Goal: Complete application form: Complete application form

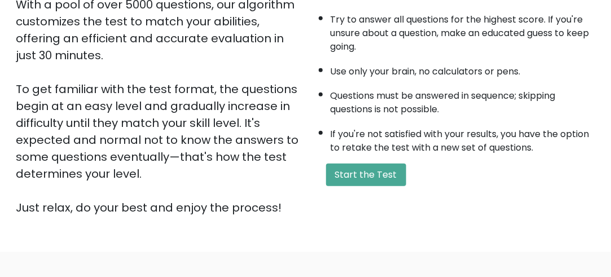
scroll to position [226, 0]
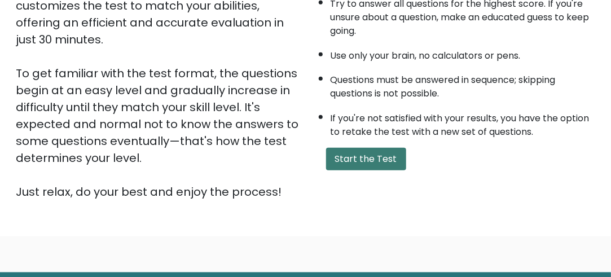
click at [360, 153] on button "Start the Test" at bounding box center [366, 159] width 80 height 23
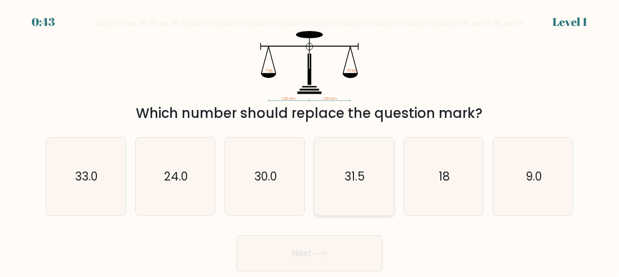
click at [346, 169] on text "31.5" at bounding box center [355, 176] width 20 height 16
click at [310, 142] on input "d. 31.5" at bounding box center [310, 140] width 1 height 3
radio input "true"
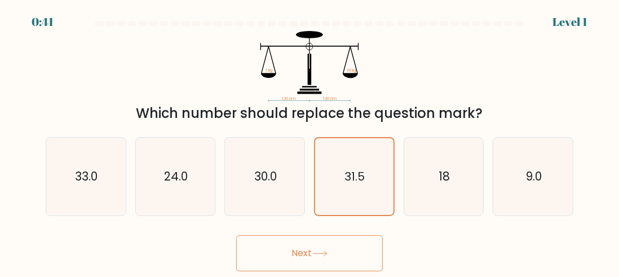
click at [333, 249] on button "Next" at bounding box center [309, 253] width 147 height 36
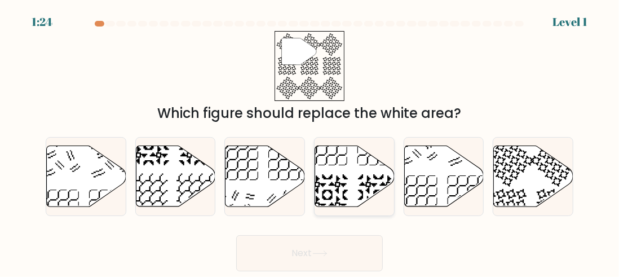
click at [353, 169] on icon at bounding box center [355, 176] width 80 height 61
click at [310, 142] on input "d." at bounding box center [310, 140] width 1 height 3
radio input "true"
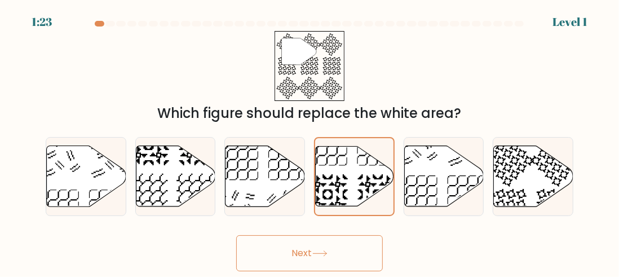
click at [328, 241] on button "Next" at bounding box center [309, 253] width 147 height 36
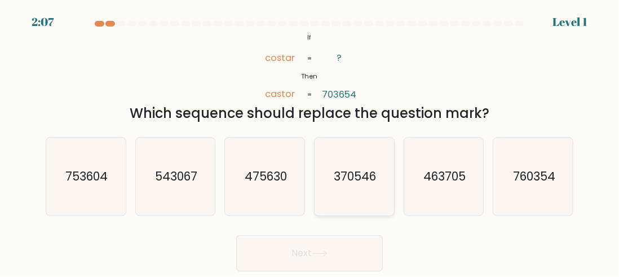
click at [362, 169] on text "370546" at bounding box center [355, 176] width 42 height 16
click at [310, 142] on input "d. 370546" at bounding box center [310, 140] width 1 height 3
radio input "true"
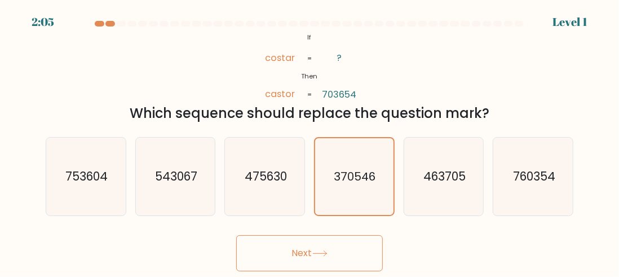
click at [322, 245] on button "Next" at bounding box center [309, 253] width 147 height 36
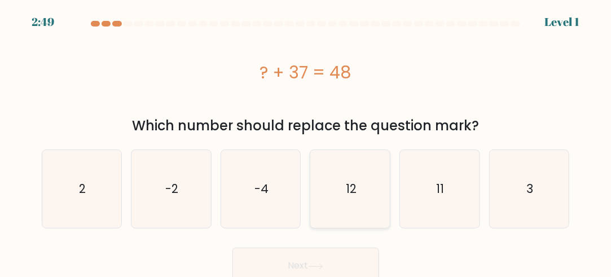
click at [346, 182] on text "12" at bounding box center [351, 189] width 11 height 16
click at [306, 142] on input "d. 12" at bounding box center [306, 140] width 1 height 3
radio input "true"
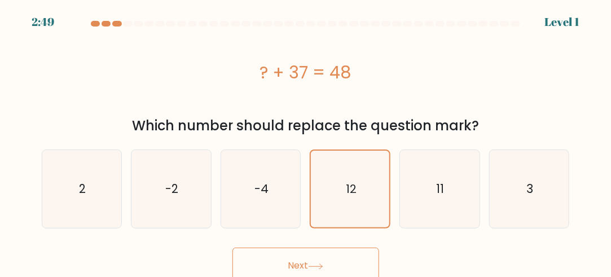
click at [333, 249] on button "Next" at bounding box center [305, 266] width 147 height 36
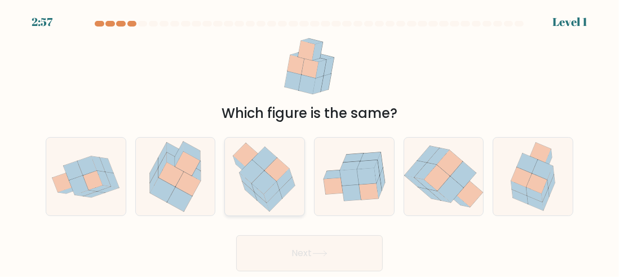
click at [273, 153] on icon at bounding box center [264, 177] width 73 height 78
click at [310, 142] on input "c." at bounding box center [310, 140] width 1 height 3
radio input "true"
click at [326, 244] on button "Next" at bounding box center [309, 253] width 147 height 36
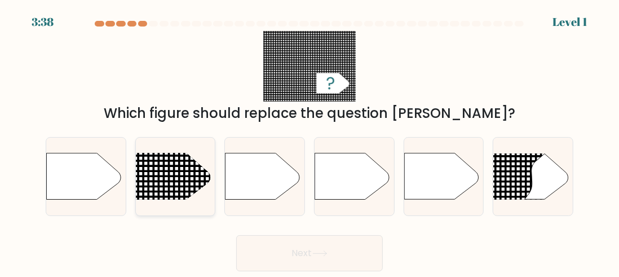
click at [185, 166] on line at bounding box center [120, 166] width 386 height 0
click at [310, 142] on input "b." at bounding box center [310, 140] width 1 height 3
radio input "true"
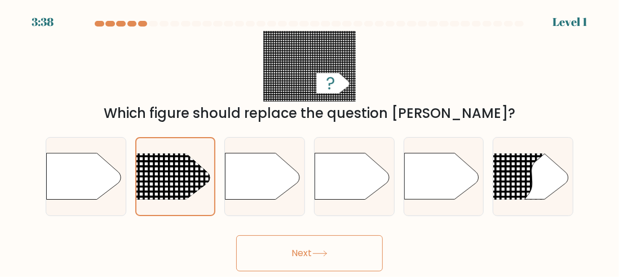
click at [312, 244] on button "Next" at bounding box center [309, 253] width 147 height 36
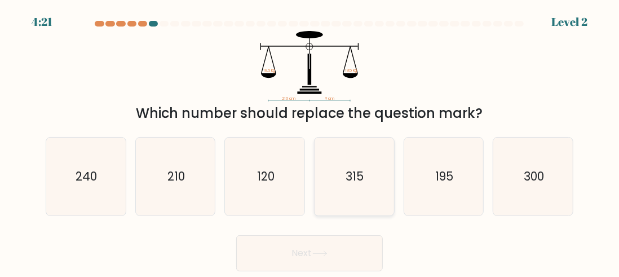
click at [351, 181] on text "315" at bounding box center [355, 176] width 18 height 16
click at [310, 142] on input "d. 315" at bounding box center [310, 140] width 1 height 3
radio input "true"
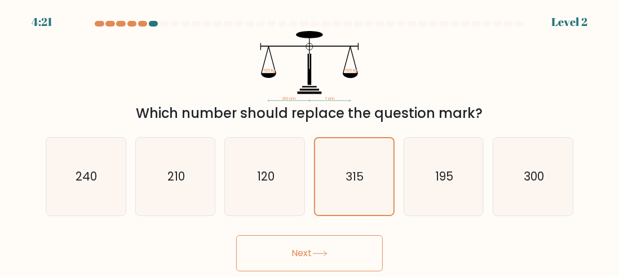
click at [313, 243] on button "Next" at bounding box center [309, 253] width 147 height 36
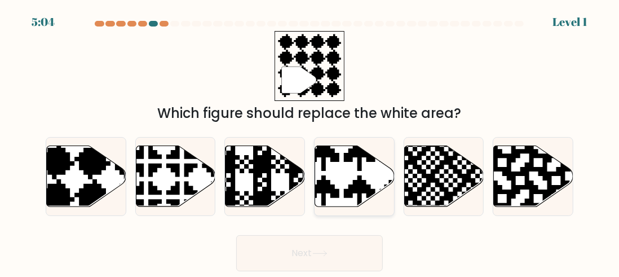
click at [359, 172] on icon at bounding box center [355, 176] width 80 height 61
click at [310, 142] on input "d." at bounding box center [310, 140] width 1 height 3
radio input "true"
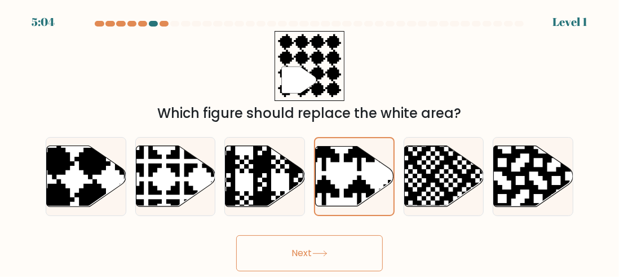
click at [340, 245] on button "Next" at bounding box center [309, 253] width 147 height 36
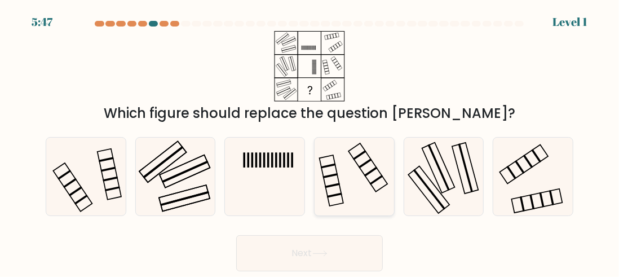
click at [348, 181] on icon at bounding box center [354, 177] width 78 height 78
click at [310, 142] on input "d." at bounding box center [310, 140] width 1 height 3
radio input "true"
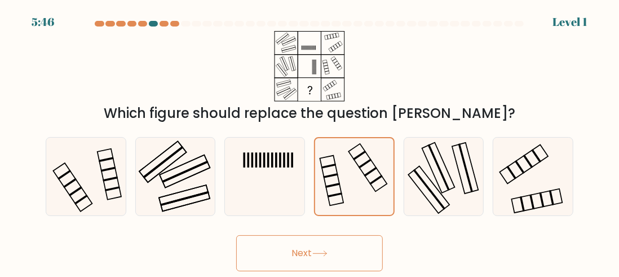
click at [344, 249] on button "Next" at bounding box center [309, 253] width 147 height 36
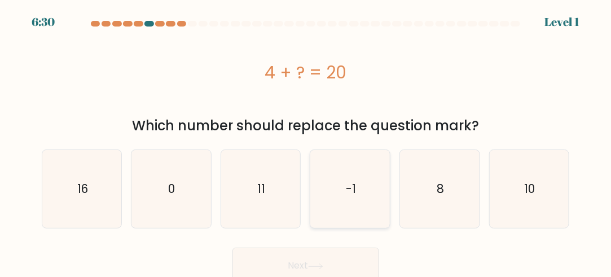
click at [351, 183] on text "-1" at bounding box center [351, 189] width 10 height 16
click at [306, 142] on input "d. -1" at bounding box center [306, 140] width 1 height 3
radio input "true"
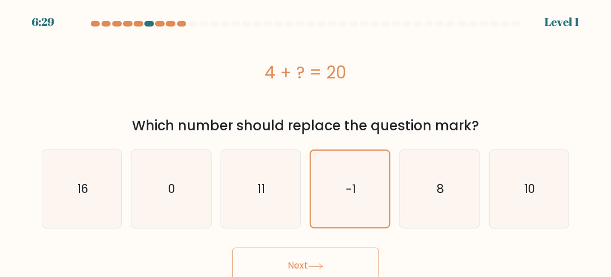
click at [336, 263] on button "Next" at bounding box center [305, 266] width 147 height 36
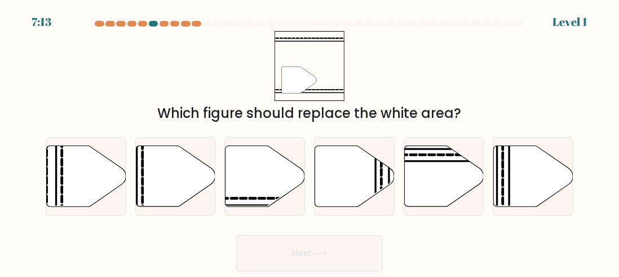
click at [322, 71] on icon """ at bounding box center [310, 66] width 71 height 71
click at [340, 173] on icon at bounding box center [355, 176] width 80 height 61
click at [310, 142] on input "d." at bounding box center [310, 140] width 1 height 3
radio input "true"
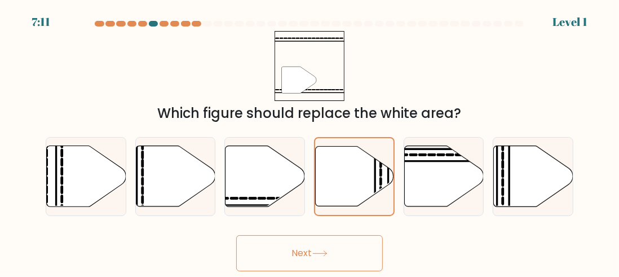
click at [336, 244] on button "Next" at bounding box center [309, 253] width 147 height 36
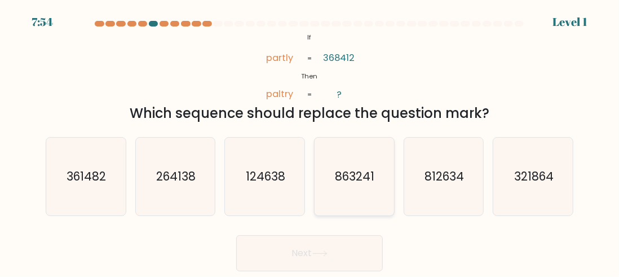
click at [357, 154] on icon "863241" at bounding box center [354, 177] width 78 height 78
click at [310, 142] on input "d. 863241" at bounding box center [310, 140] width 1 height 3
radio input "true"
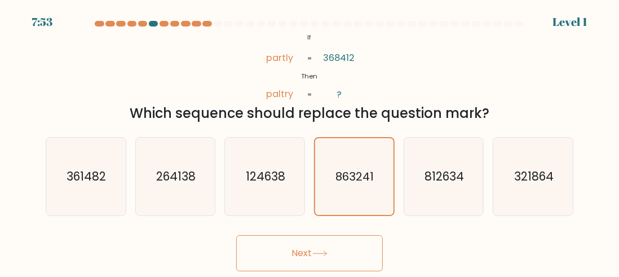
click at [345, 251] on button "Next" at bounding box center [309, 253] width 147 height 36
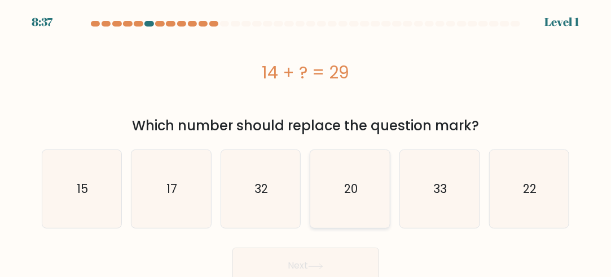
click at [346, 173] on icon "20" at bounding box center [350, 189] width 78 height 78
click at [306, 142] on input "d. 20" at bounding box center [306, 140] width 1 height 3
radio input "true"
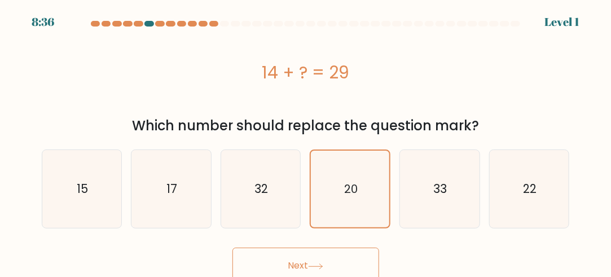
click at [332, 252] on button "Next" at bounding box center [305, 266] width 147 height 36
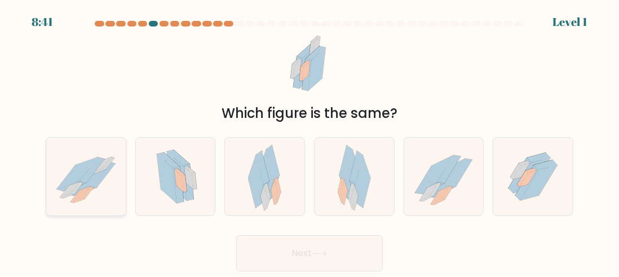
click at [89, 172] on icon at bounding box center [92, 170] width 25 height 26
click at [310, 142] on input "a." at bounding box center [310, 140] width 1 height 3
radio input "true"
click at [281, 252] on button "Next" at bounding box center [309, 253] width 147 height 36
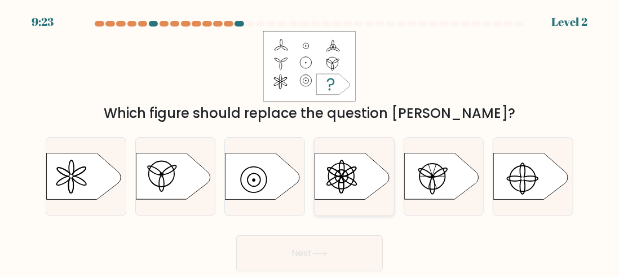
click at [355, 153] on icon at bounding box center [352, 176] width 74 height 46
click at [310, 142] on input "d." at bounding box center [310, 140] width 1 height 3
radio input "true"
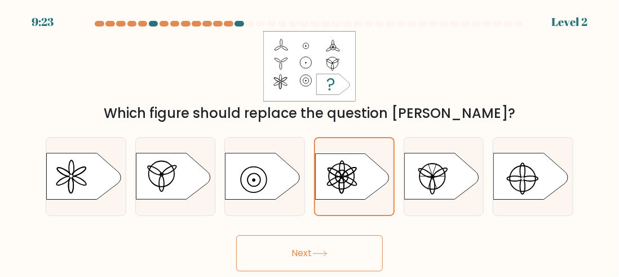
click at [343, 240] on button "Next" at bounding box center [309, 253] width 147 height 36
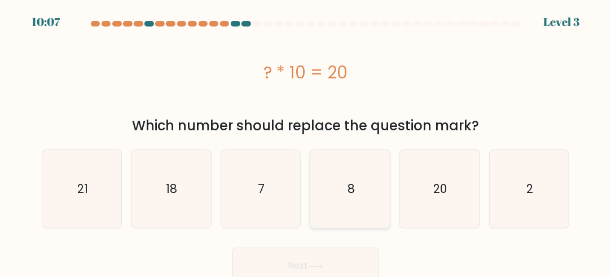
click at [351, 190] on text "8" at bounding box center [351, 189] width 7 height 16
click at [306, 142] on input "d. 8" at bounding box center [306, 140] width 1 height 3
radio input "true"
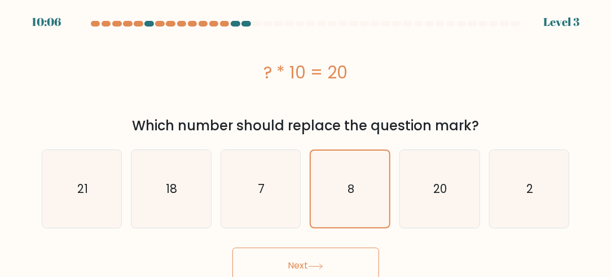
click at [335, 249] on button "Next" at bounding box center [305, 266] width 147 height 36
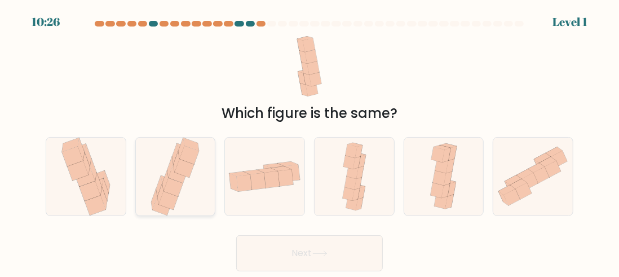
click at [174, 161] on icon at bounding box center [176, 154] width 6 height 21
click at [310, 142] on input "b." at bounding box center [310, 140] width 1 height 3
radio input "true"
click at [307, 245] on button "Next" at bounding box center [309, 253] width 147 height 36
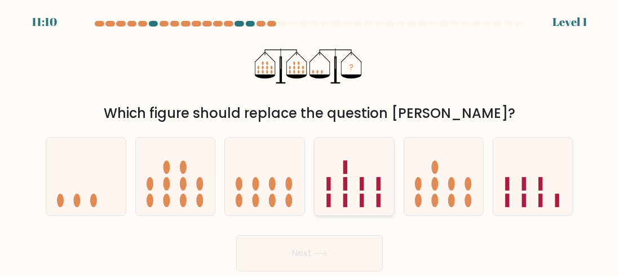
click at [359, 195] on icon at bounding box center [355, 177] width 80 height 66
click at [310, 142] on input "d." at bounding box center [310, 140] width 1 height 3
radio input "true"
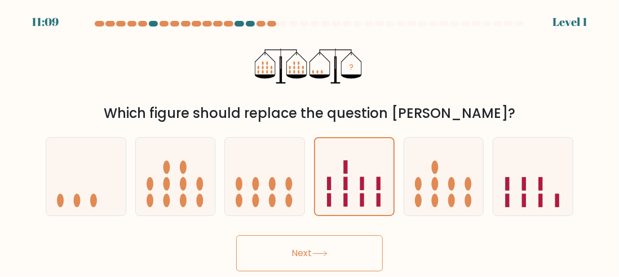
click at [330, 241] on button "Next" at bounding box center [309, 253] width 147 height 36
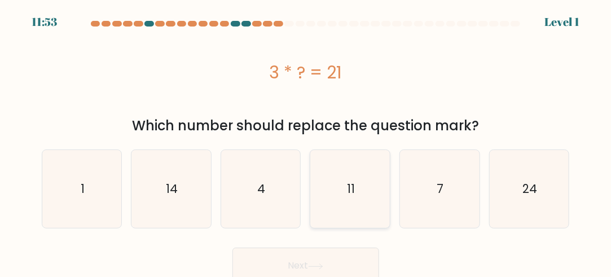
click at [345, 192] on icon "11" at bounding box center [350, 189] width 78 height 78
click at [306, 142] on input "d. 11" at bounding box center [306, 140] width 1 height 3
radio input "true"
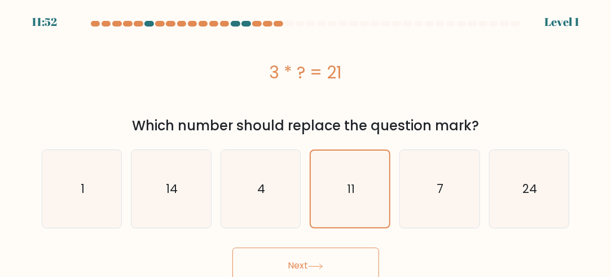
click at [327, 252] on button "Next" at bounding box center [305, 266] width 147 height 36
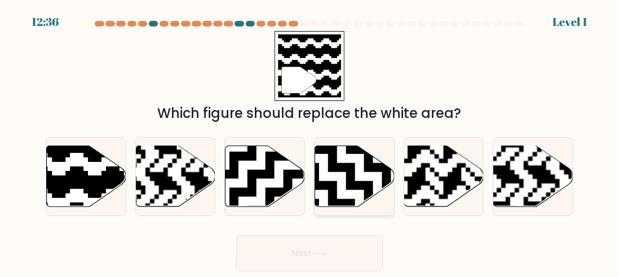
click at [348, 179] on icon at bounding box center [382, 208] width 144 height 144
click at [310, 142] on input "d." at bounding box center [310, 140] width 1 height 3
radio input "true"
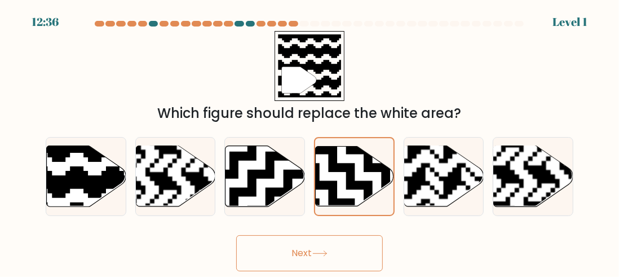
click at [341, 243] on button "Next" at bounding box center [309, 253] width 147 height 36
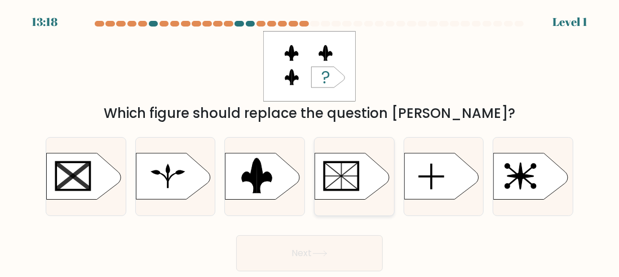
click at [354, 176] on line at bounding box center [341, 176] width 34 height 0
click at [310, 142] on input "d." at bounding box center [310, 140] width 1 height 3
radio input "true"
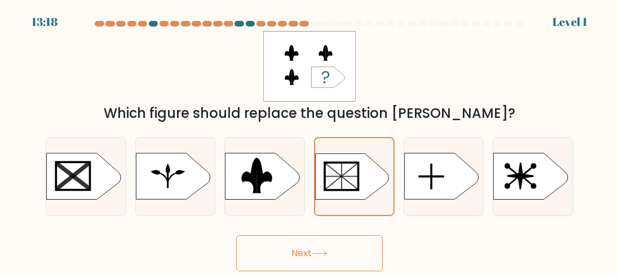
click at [335, 248] on button "Next" at bounding box center [309, 253] width 147 height 36
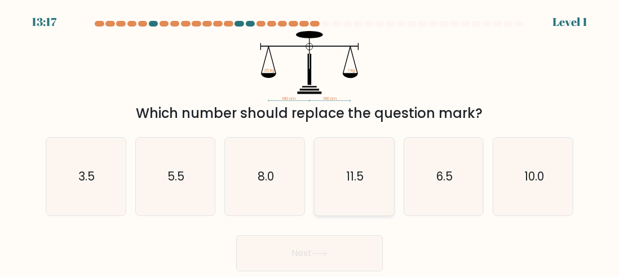
click at [357, 174] on text "11.5" at bounding box center [354, 176] width 17 height 16
click at [310, 142] on input "d. 11.5" at bounding box center [310, 140] width 1 height 3
radio input "true"
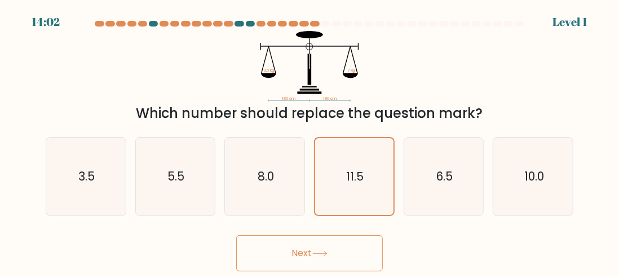
click at [328, 252] on icon at bounding box center [320, 253] width 15 height 6
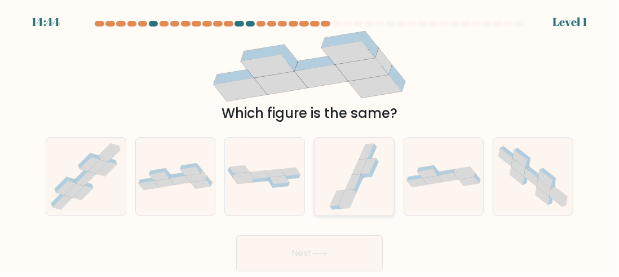
click at [359, 183] on icon at bounding box center [358, 183] width 9 height 19
click at [310, 142] on input "d." at bounding box center [310, 140] width 1 height 3
radio input "true"
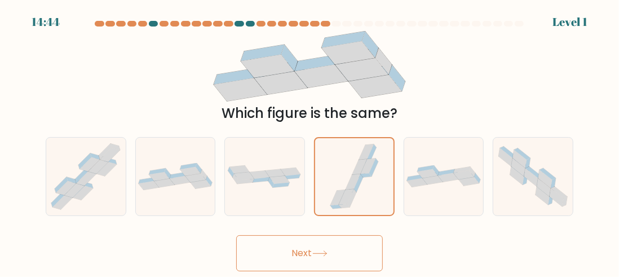
click at [335, 248] on button "Next" at bounding box center [309, 253] width 147 height 36
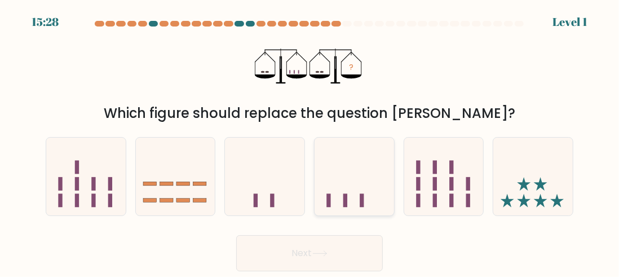
click at [362, 177] on icon at bounding box center [355, 177] width 80 height 66
click at [310, 142] on input "d." at bounding box center [310, 140] width 1 height 3
radio input "true"
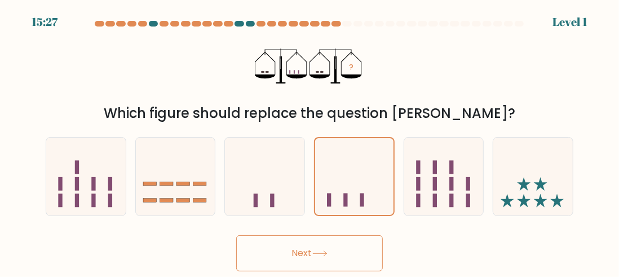
click at [346, 250] on button "Next" at bounding box center [309, 253] width 147 height 36
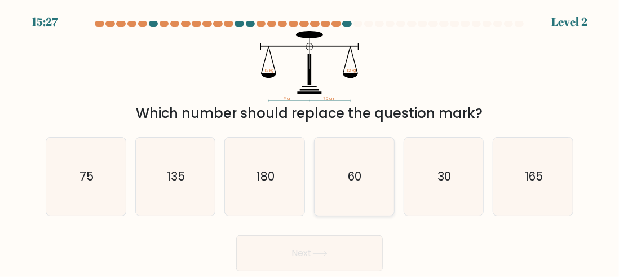
click at [358, 168] on text "60" at bounding box center [356, 176] width 14 height 16
click at [310, 142] on input "d. 60" at bounding box center [310, 140] width 1 height 3
radio input "true"
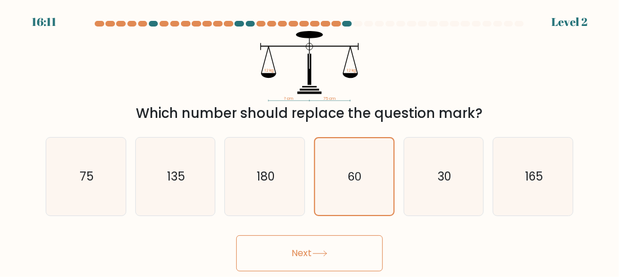
click at [337, 252] on button "Next" at bounding box center [309, 253] width 147 height 36
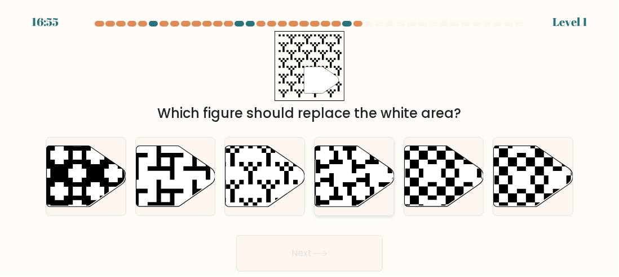
click at [353, 179] on icon at bounding box center [355, 176] width 80 height 61
click at [310, 142] on input "d." at bounding box center [310, 140] width 1 height 3
radio input "true"
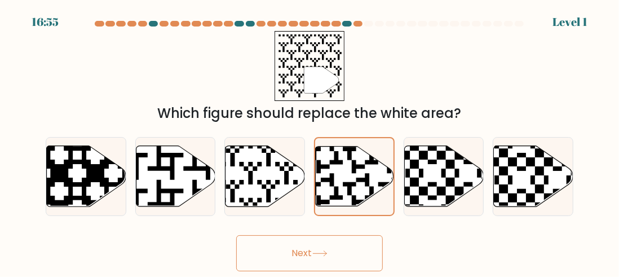
click at [339, 249] on button "Next" at bounding box center [309, 253] width 147 height 36
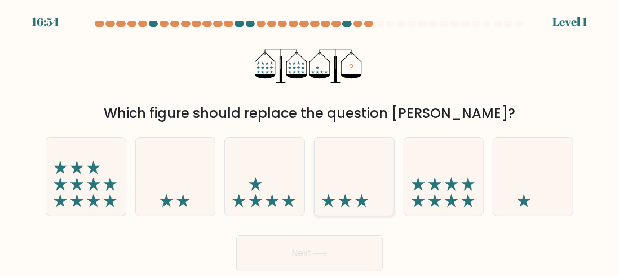
click at [349, 172] on icon at bounding box center [355, 177] width 80 height 66
click at [310, 142] on input "d." at bounding box center [310, 140] width 1 height 3
radio input "true"
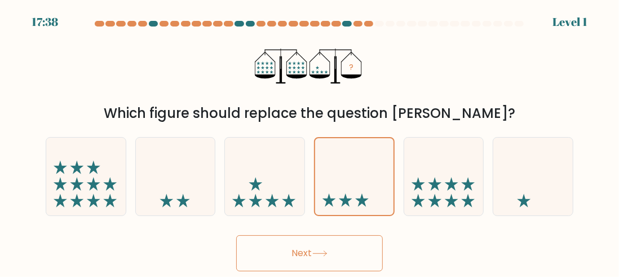
click at [342, 245] on button "Next" at bounding box center [309, 253] width 147 height 36
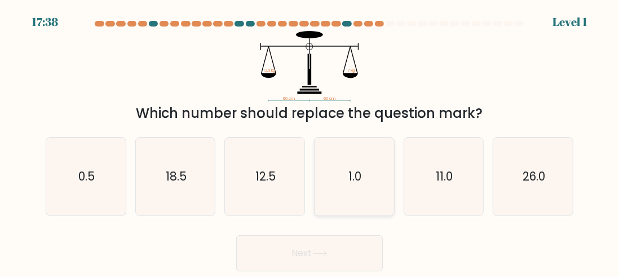
click at [349, 179] on text "1.0" at bounding box center [355, 176] width 13 height 16
click at [310, 142] on input "d. 1.0" at bounding box center [310, 140] width 1 height 3
radio input "true"
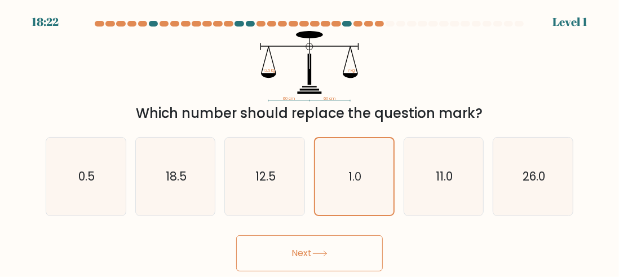
click at [328, 252] on icon at bounding box center [320, 253] width 15 height 6
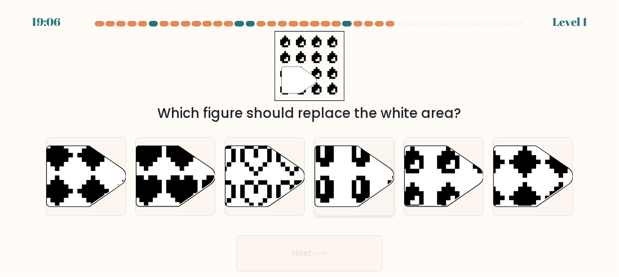
click at [359, 175] on icon at bounding box center [355, 176] width 80 height 61
click at [310, 142] on input "d." at bounding box center [310, 140] width 1 height 3
radio input "true"
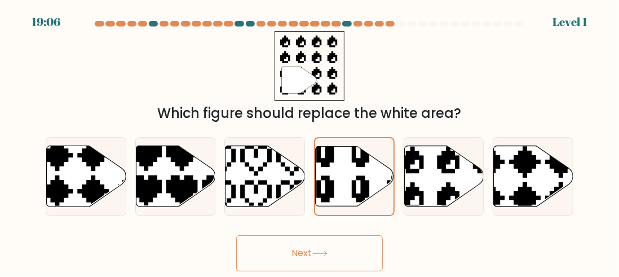
click at [341, 252] on button "Next" at bounding box center [309, 253] width 147 height 36
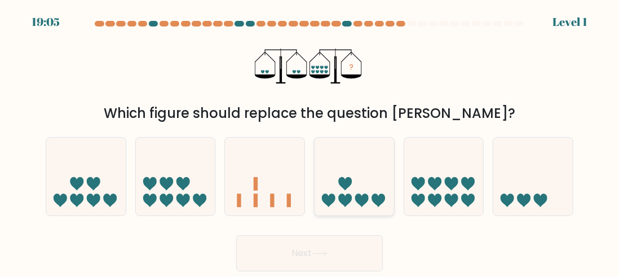
click at [343, 169] on icon at bounding box center [355, 177] width 80 height 66
click at [310, 142] on input "d." at bounding box center [310, 140] width 1 height 3
radio input "true"
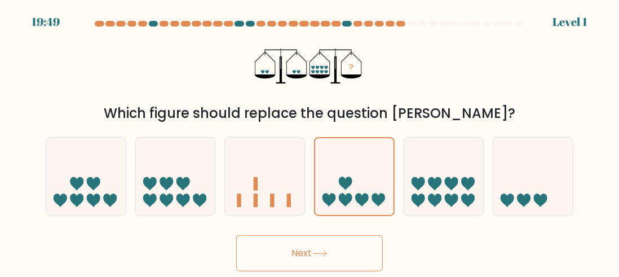
click at [323, 244] on button "Next" at bounding box center [309, 253] width 147 height 36
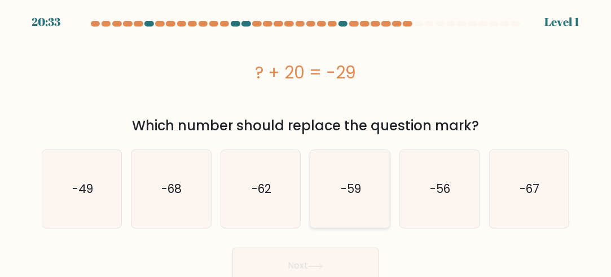
click at [348, 184] on text "-59" at bounding box center [351, 189] width 20 height 16
click at [306, 142] on input "d. -59" at bounding box center [306, 140] width 1 height 3
radio input "true"
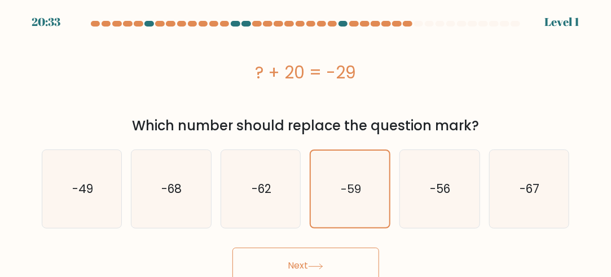
click at [316, 268] on icon at bounding box center [315, 266] width 15 height 6
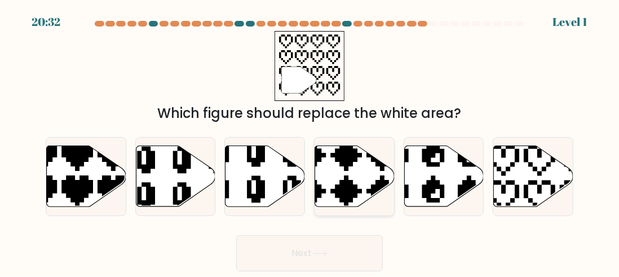
click at [354, 157] on icon at bounding box center [328, 208] width 139 height 139
click at [310, 142] on input "d." at bounding box center [310, 140] width 1 height 3
radio input "true"
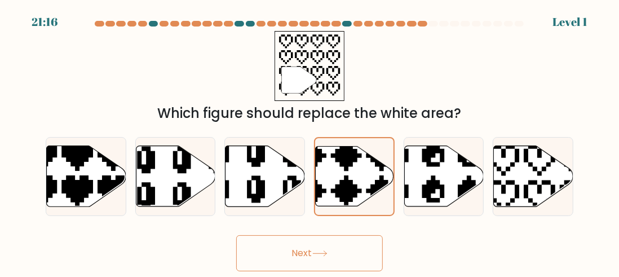
click at [336, 244] on button "Next" at bounding box center [309, 253] width 147 height 36
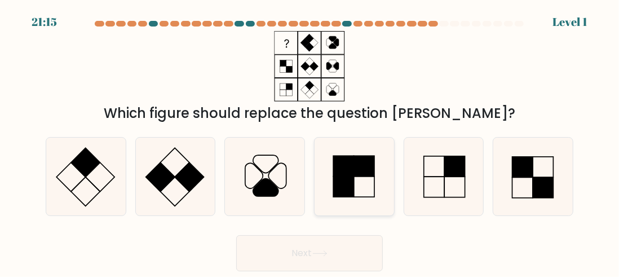
click at [364, 170] on rect at bounding box center [364, 166] width 20 height 20
click at [310, 142] on input "d." at bounding box center [310, 140] width 1 height 3
radio input "true"
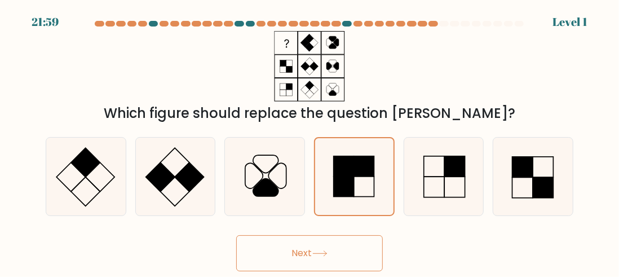
click at [331, 242] on button "Next" at bounding box center [309, 253] width 147 height 36
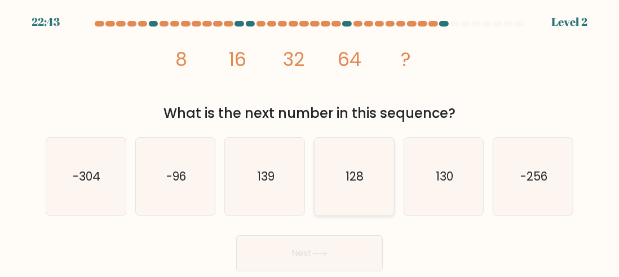
click at [359, 175] on text "128" at bounding box center [355, 176] width 18 height 16
click at [310, 142] on input "d. 128" at bounding box center [310, 140] width 1 height 3
radio input "true"
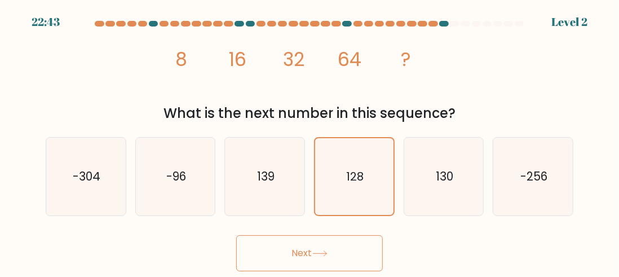
click at [335, 247] on button "Next" at bounding box center [309, 253] width 147 height 36
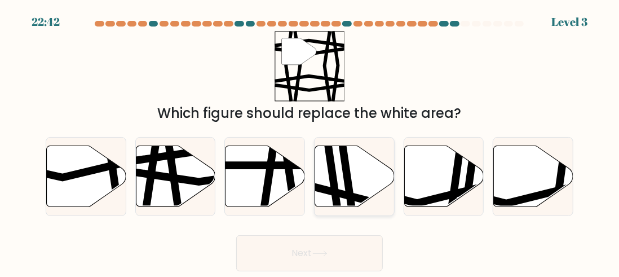
click at [366, 164] on icon at bounding box center [355, 176] width 80 height 61
click at [310, 142] on input "d." at bounding box center [310, 140] width 1 height 3
radio input "true"
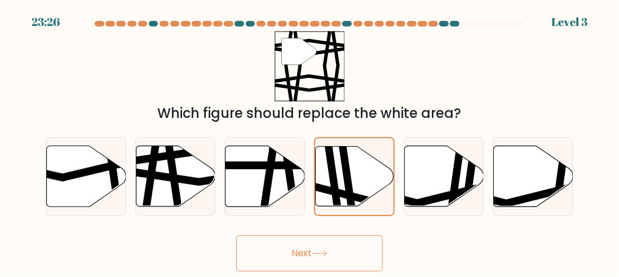
click at [336, 245] on button "Next" at bounding box center [309, 253] width 147 height 36
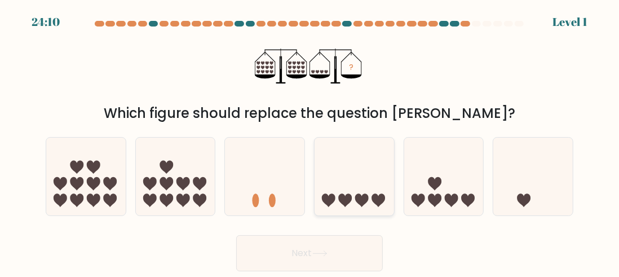
click at [358, 169] on icon at bounding box center [355, 177] width 80 height 66
click at [310, 142] on input "d." at bounding box center [310, 140] width 1 height 3
radio input "true"
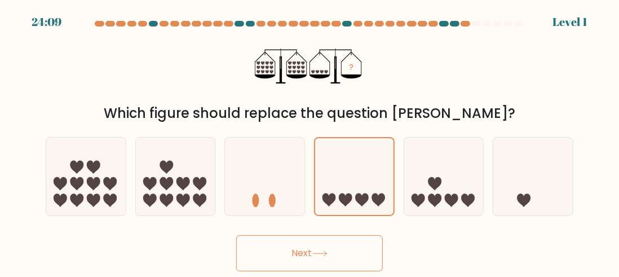
click at [335, 245] on button "Next" at bounding box center [309, 253] width 147 height 36
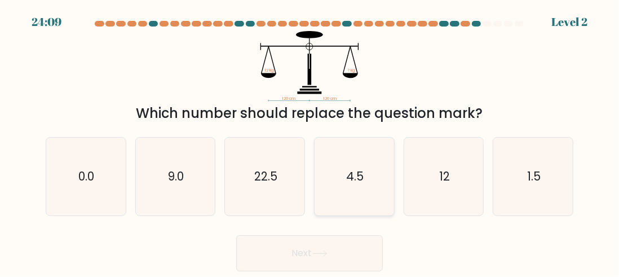
click at [357, 178] on text "4.5" at bounding box center [354, 176] width 17 height 16
click at [310, 142] on input "d. 4.5" at bounding box center [310, 140] width 1 height 3
radio input "true"
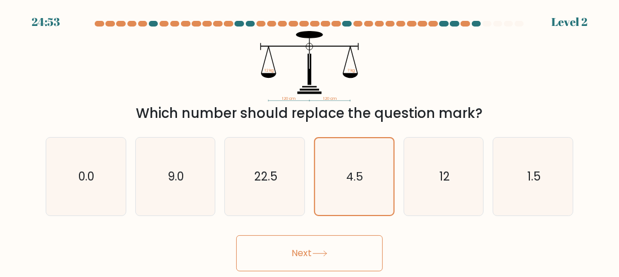
click at [343, 245] on button "Next" at bounding box center [309, 253] width 147 height 36
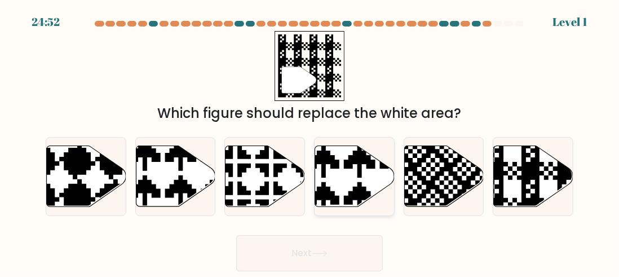
click at [364, 183] on icon at bounding box center [355, 176] width 80 height 61
click at [310, 142] on input "d." at bounding box center [310, 140] width 1 height 3
radio input "true"
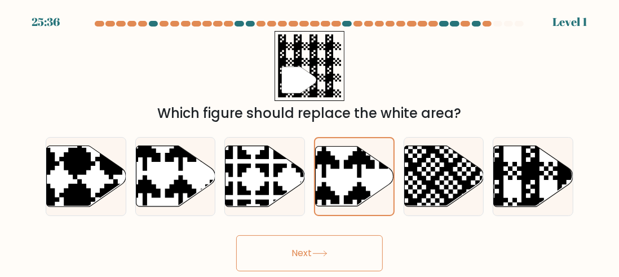
click at [350, 243] on button "Next" at bounding box center [309, 253] width 147 height 36
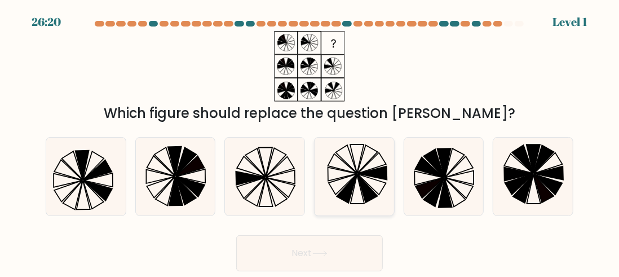
click at [352, 174] on icon at bounding box center [354, 177] width 78 height 78
click at [310, 142] on input "d." at bounding box center [310, 140] width 1 height 3
radio input "true"
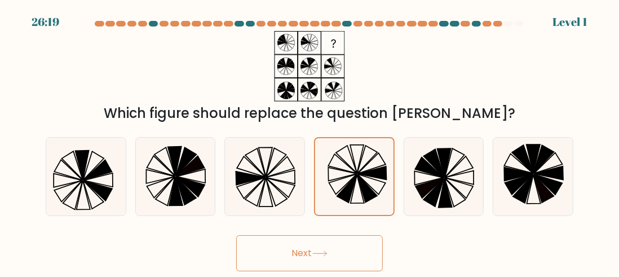
click at [334, 252] on button "Next" at bounding box center [309, 253] width 147 height 36
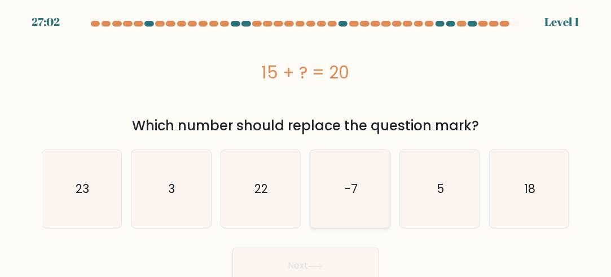
click at [350, 184] on text "-7" at bounding box center [351, 189] width 13 height 16
click at [306, 142] on input "d. -7" at bounding box center [306, 140] width 1 height 3
radio input "true"
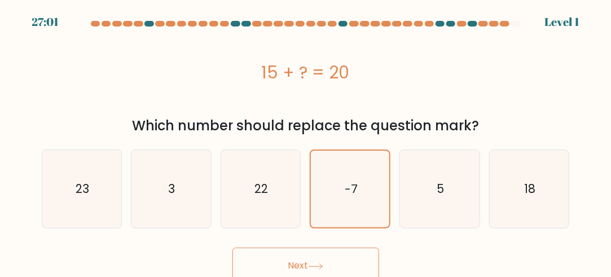
click at [332, 253] on button "Next" at bounding box center [305, 266] width 147 height 36
